Goal: Use online tool/utility

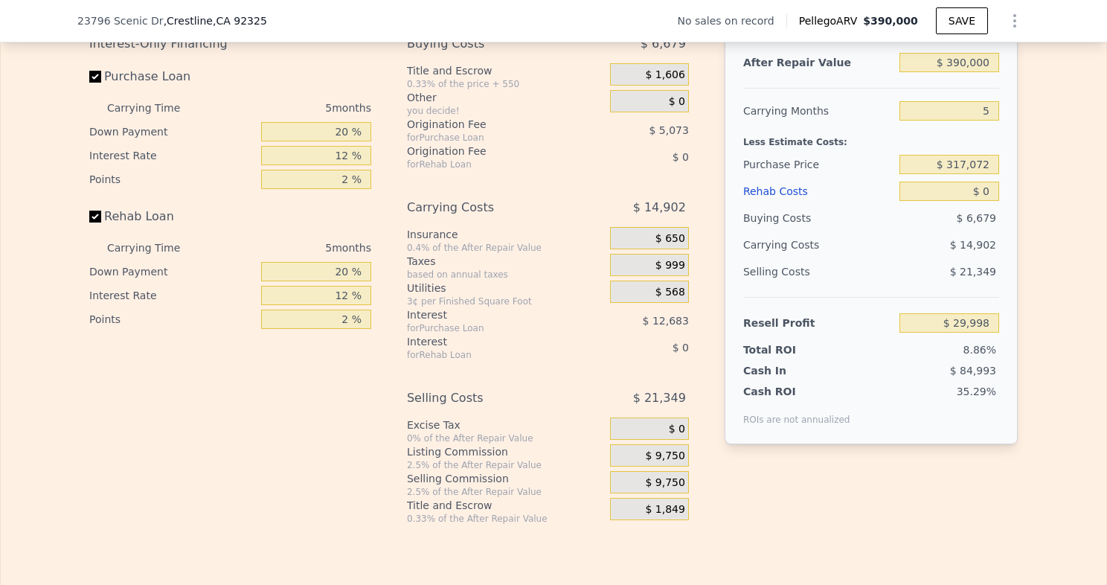
scroll to position [2140, 0]
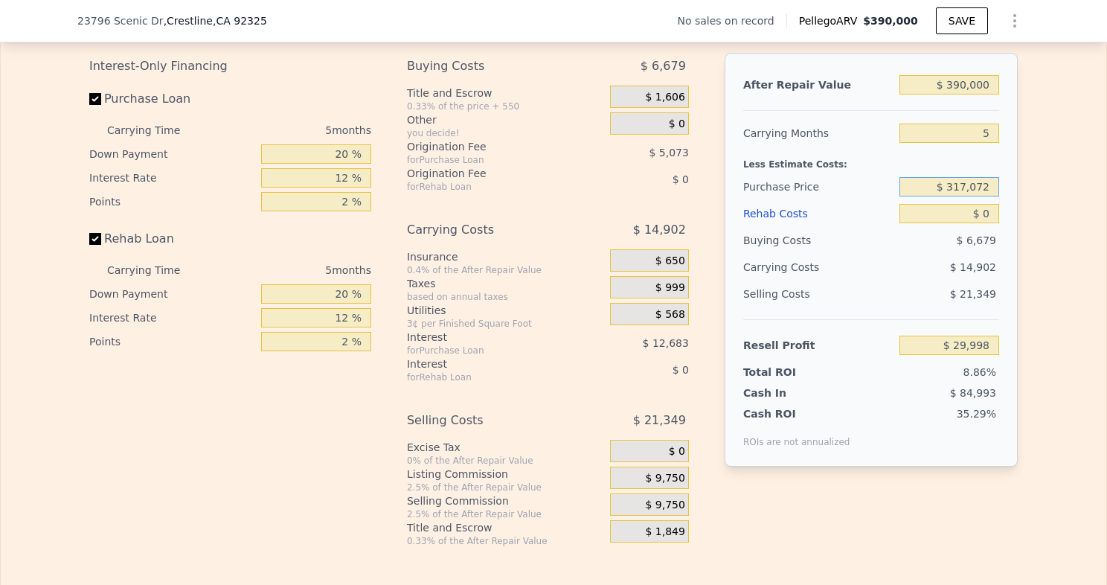
click at [983, 196] on input "$ 317,072" at bounding box center [949, 186] width 100 height 19
type input "$ 3"
type input "$ 135,000"
click at [984, 223] on input "$ 0" at bounding box center [949, 213] width 100 height 19
type input "$ 222,874"
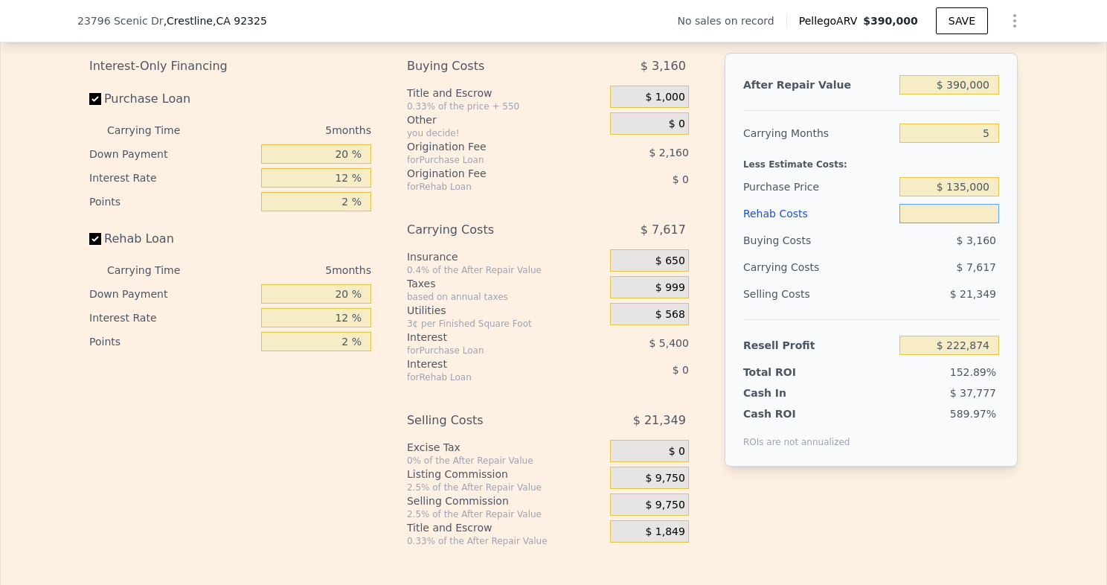
type input "$ 1"
type input "$ 222,873"
type input "$ 125"
type input "$ 222,742"
type input "$ 125,000"
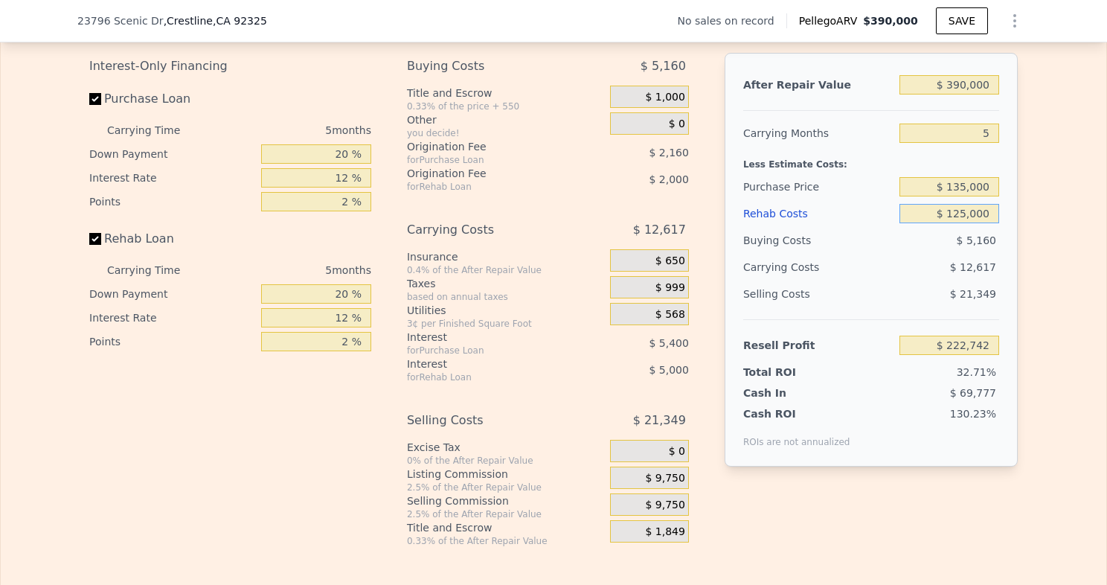
type input "$ 90,874"
type input "$ 0"
type input "$ 29,998"
type input "$ 012"
type input "$ 29,986"
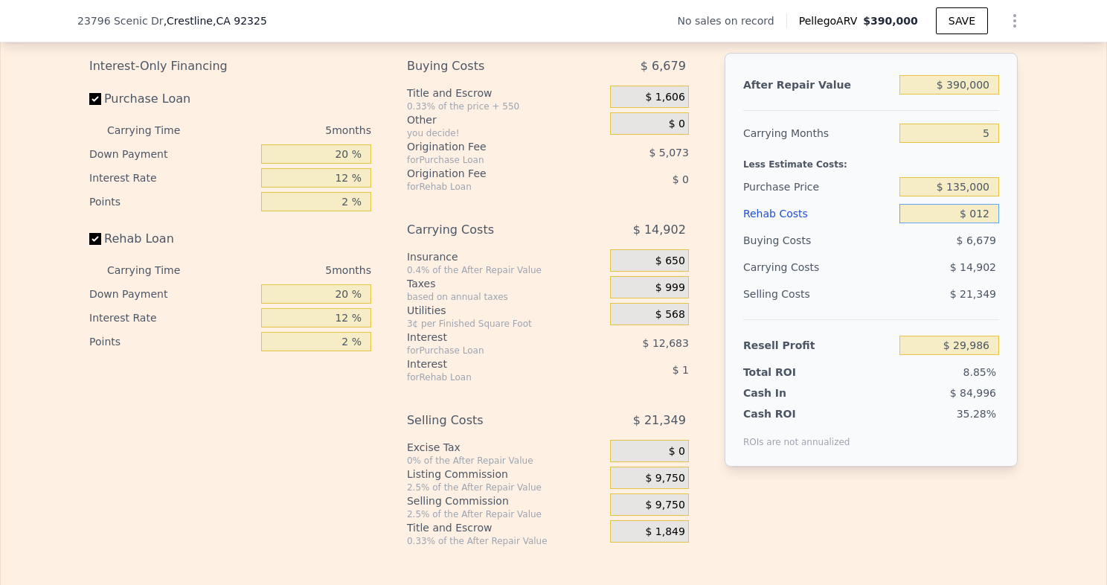
type input "$ 0125"
type input "$ 29,866"
type input "$ 0125,000"
type input "-$ 102,002"
type input "$ 01"
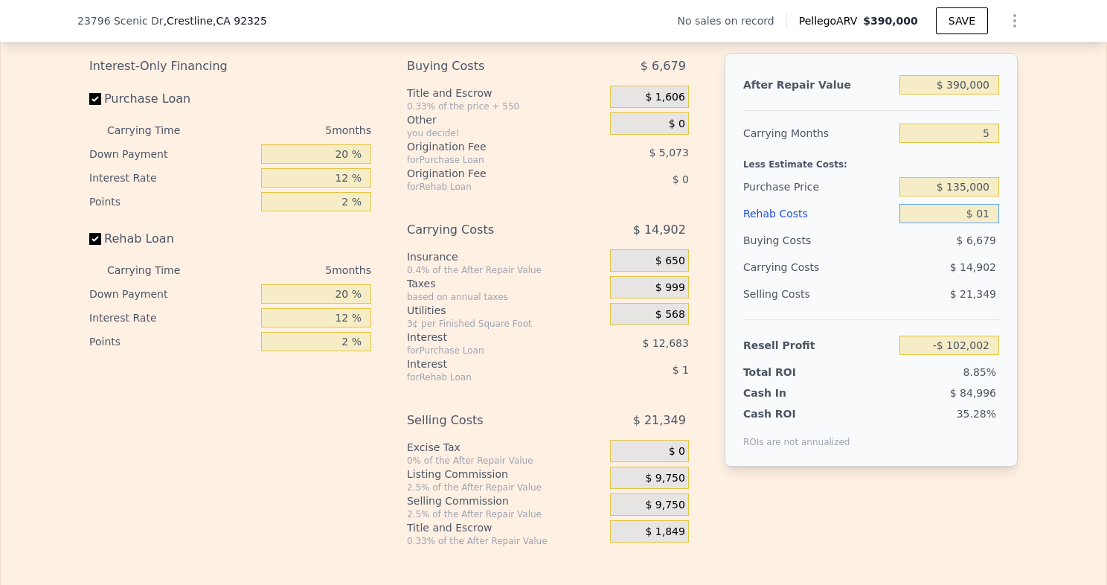
type input "$ 29,986"
type input "$ 0"
type input "$ 29,998"
type input "$ 1"
type input "$ 29,997"
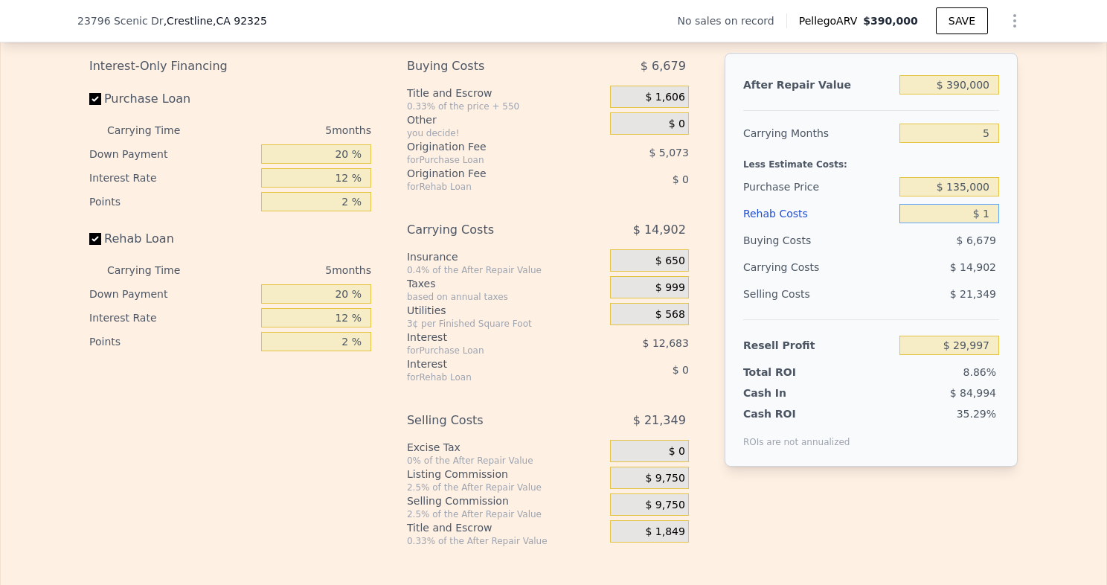
type input "$ 12"
type input "$ 29,986"
type input "$ 125"
type input "$ 29,866"
type input "$ 125,000"
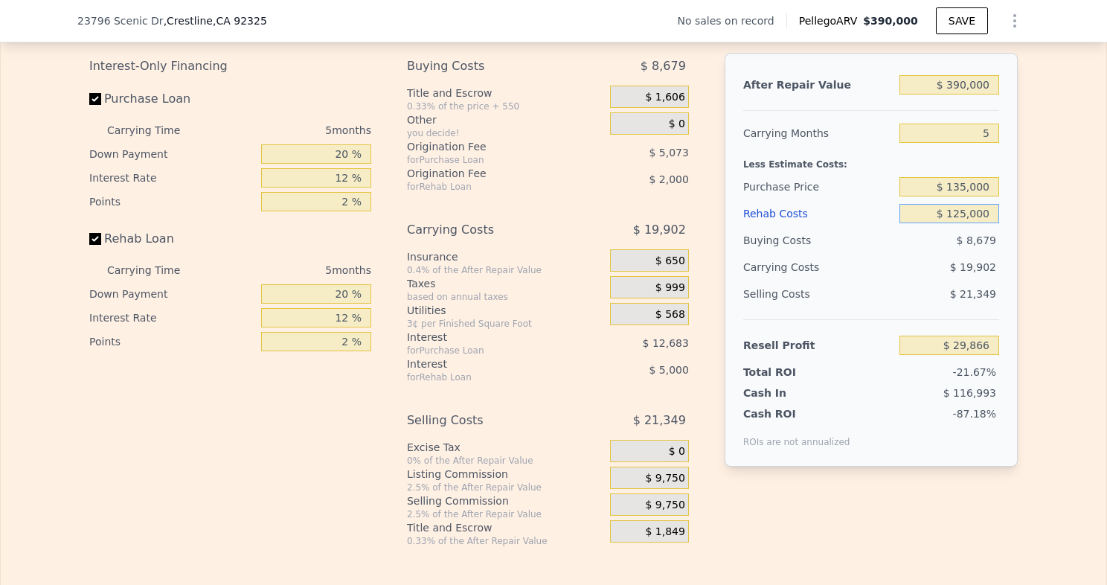
type input "-$ 102,002"
type input "$ 125,000"
click at [817, 343] on div "Resell Profit -$ 102,002" at bounding box center [871, 338] width 256 height 39
click at [983, 143] on input "5" at bounding box center [949, 133] width 100 height 19
type input "5"
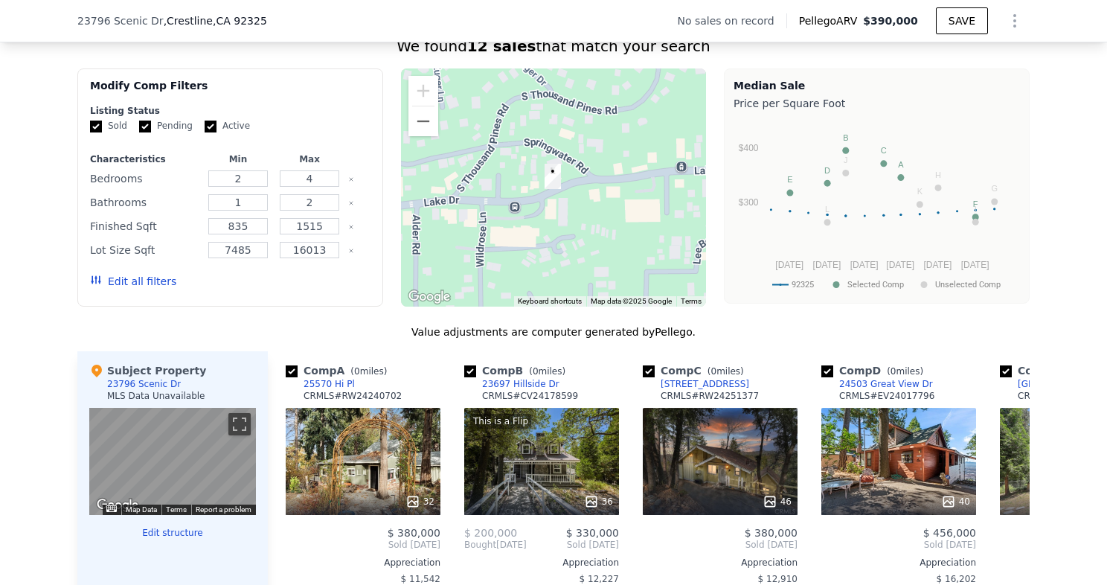
scroll to position [1123, 0]
